Goal: Information Seeking & Learning: Find specific fact

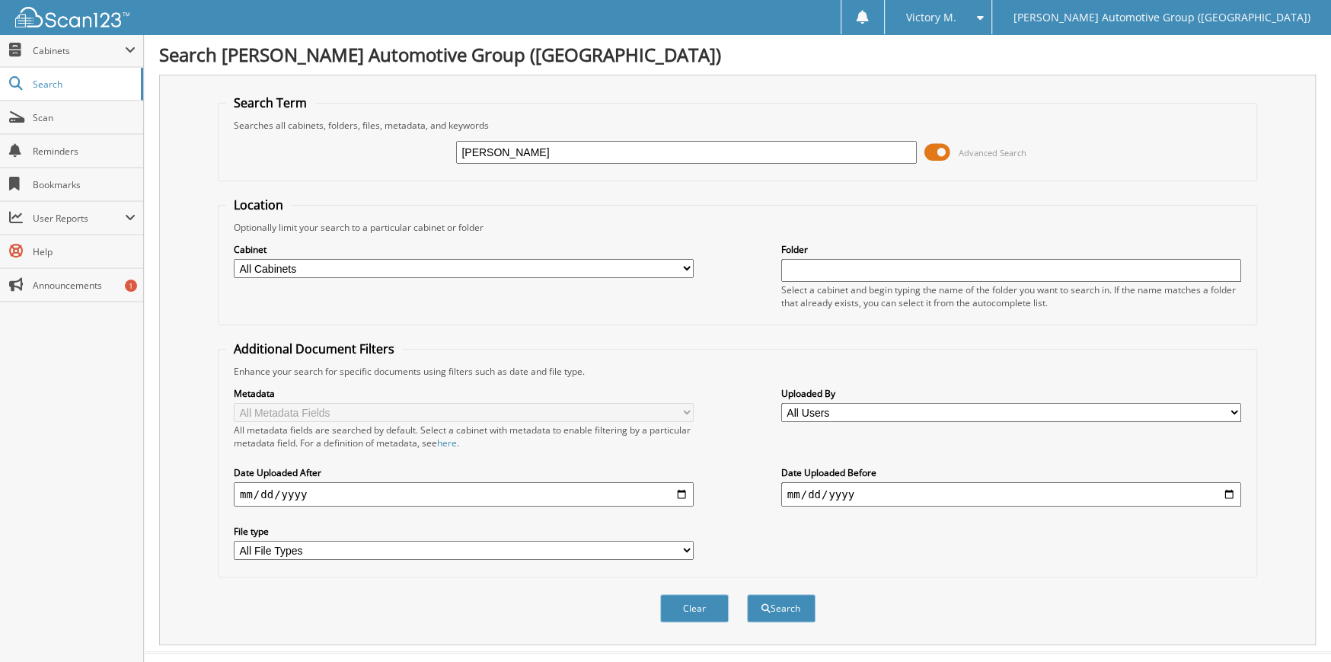
type input "[PERSON_NAME]"
click at [794, 604] on button "Search" at bounding box center [781, 608] width 69 height 28
drag, startPoint x: 619, startPoint y: 143, endPoint x: 66, endPoint y: 187, distance: 554.4
type input "D"
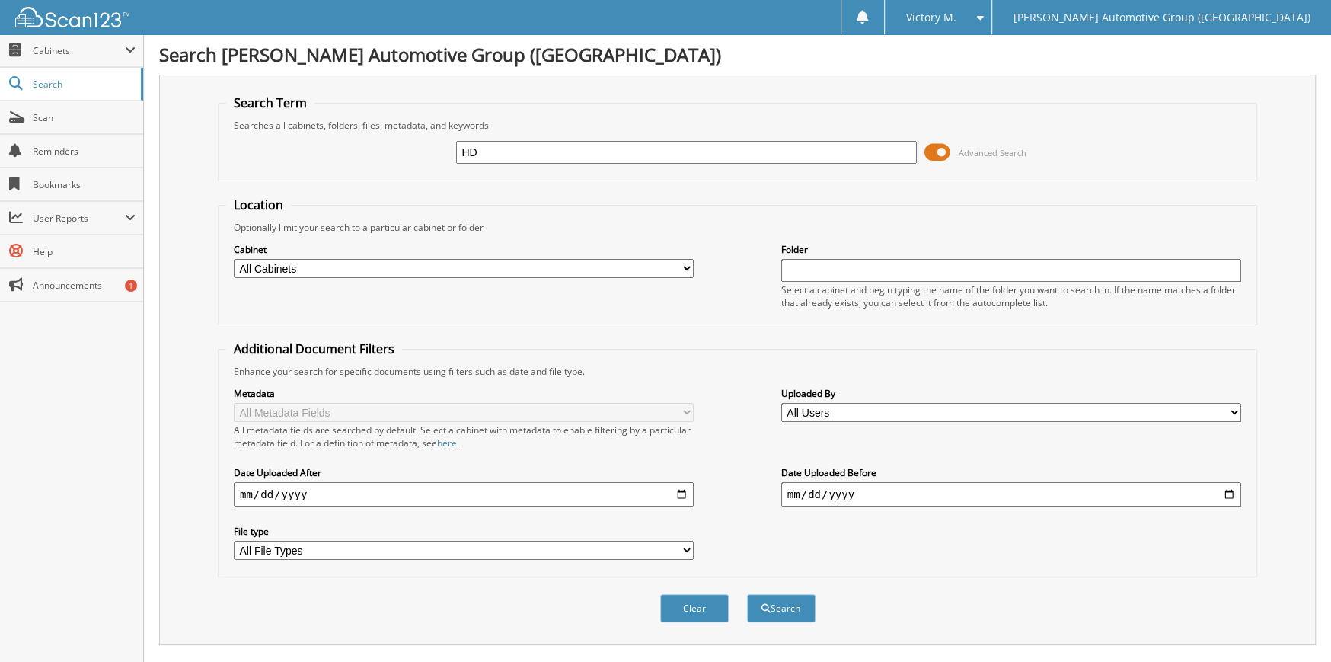
type input "HD"
click at [287, 259] on select "All Cabinets ACCOUNTS PAYABLE CANCELLATIONS CO LCC LCD CAR DEALS LCD PARTS" at bounding box center [464, 268] width 460 height 19
select select "44175"
click at [234, 259] on select "All Cabinets ACCOUNTS PAYABLE CANCELLATIONS CO LCC LCD CAR DEALS LCD PARTS" at bounding box center [464, 268] width 460 height 19
click at [759, 601] on button "Search" at bounding box center [781, 608] width 69 height 28
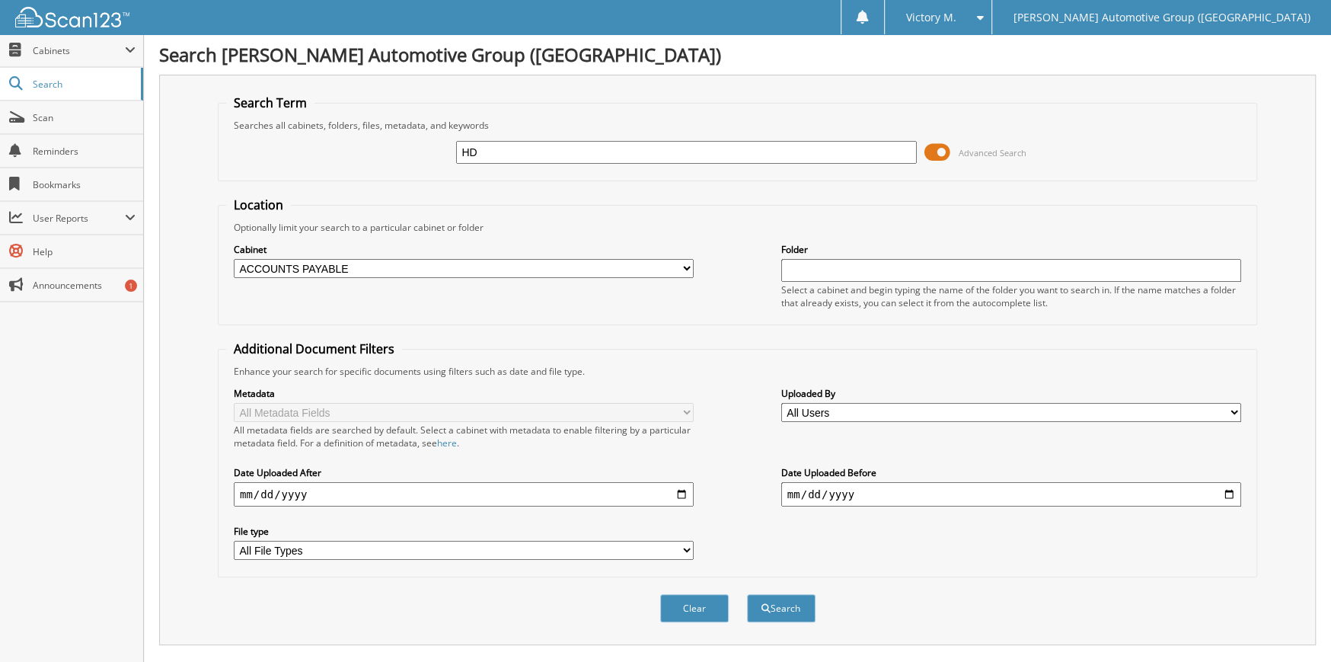
drag, startPoint x: 567, startPoint y: 158, endPoint x: 355, endPoint y: 151, distance: 212.5
click at [355, 151] on div "HD Advanced Search" at bounding box center [737, 152] width 1022 height 41
type input "[PERSON_NAME]"
click at [646, 486] on input "date" at bounding box center [464, 494] width 460 height 24
click at [683, 490] on input "date" at bounding box center [464, 494] width 460 height 24
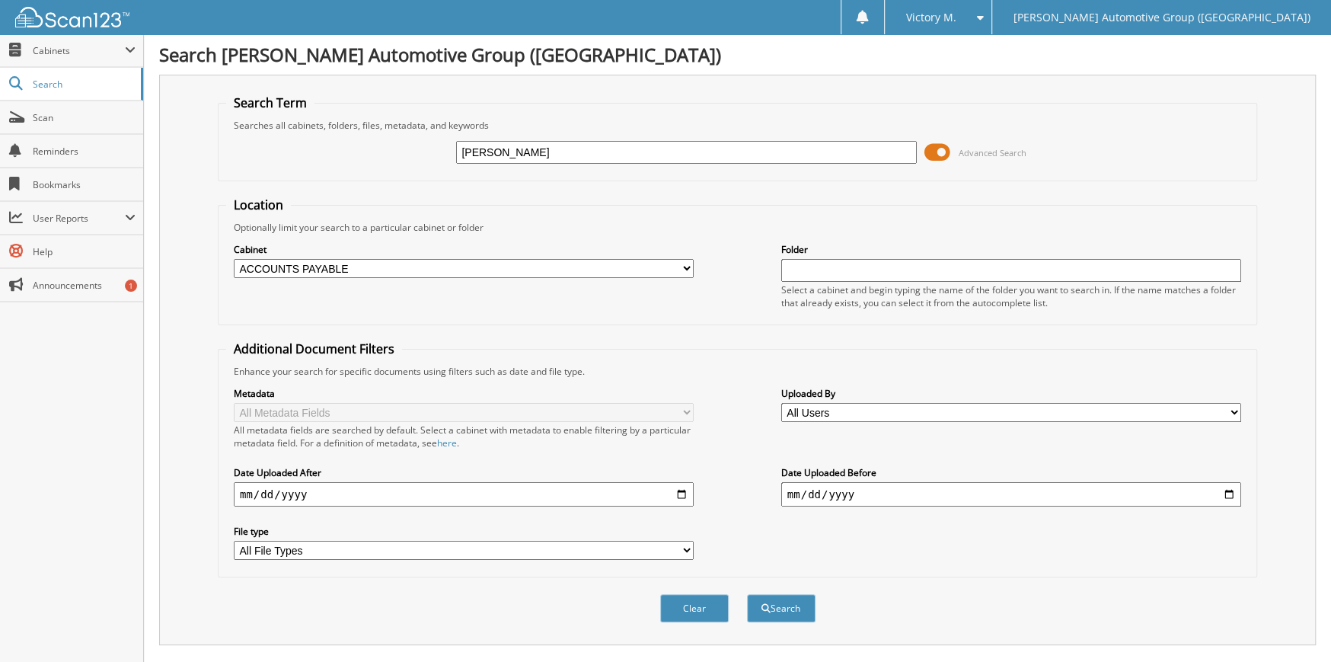
type input "2025-01-01"
click at [480, 298] on div "Cabinet All Cabinets ACCOUNTS PAYABLE CANCELLATIONS CO LCC LCD CAR DEALS" at bounding box center [737, 275] width 1022 height 83
click at [784, 599] on button "Search" at bounding box center [781, 608] width 69 height 28
click at [61, 129] on link "Scan" at bounding box center [71, 117] width 143 height 33
